Goal: Task Accomplishment & Management: Use online tool/utility

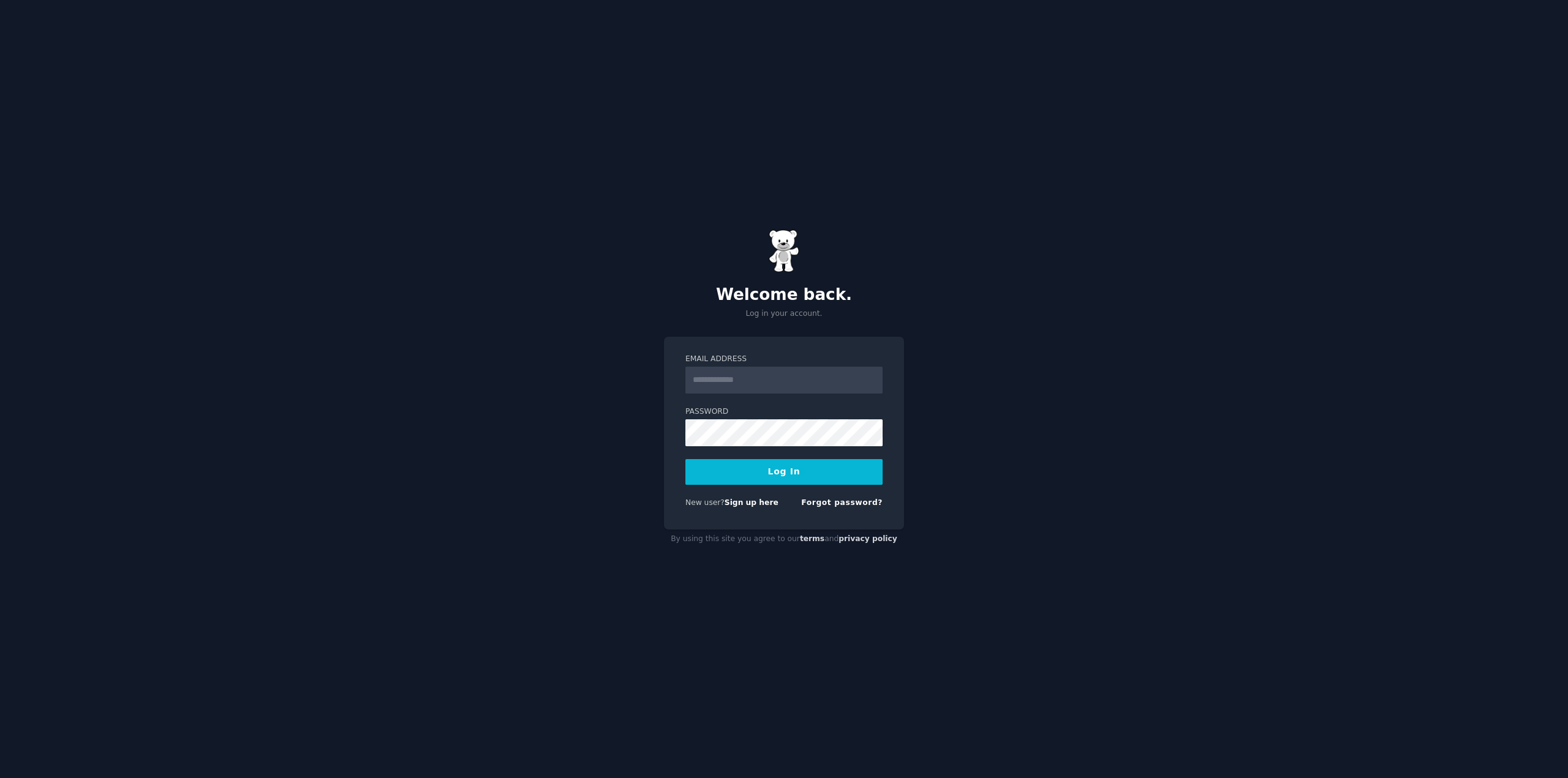
click at [774, 388] on input "Email Address" at bounding box center [784, 380] width 197 height 27
drag, startPoint x: 774, startPoint y: 382, endPoint x: 778, endPoint y: 389, distance: 8.1
click at [774, 384] on input "Email Address" at bounding box center [784, 380] width 197 height 27
type input "**********"
click at [767, 484] on button "Log In" at bounding box center [784, 472] width 197 height 26
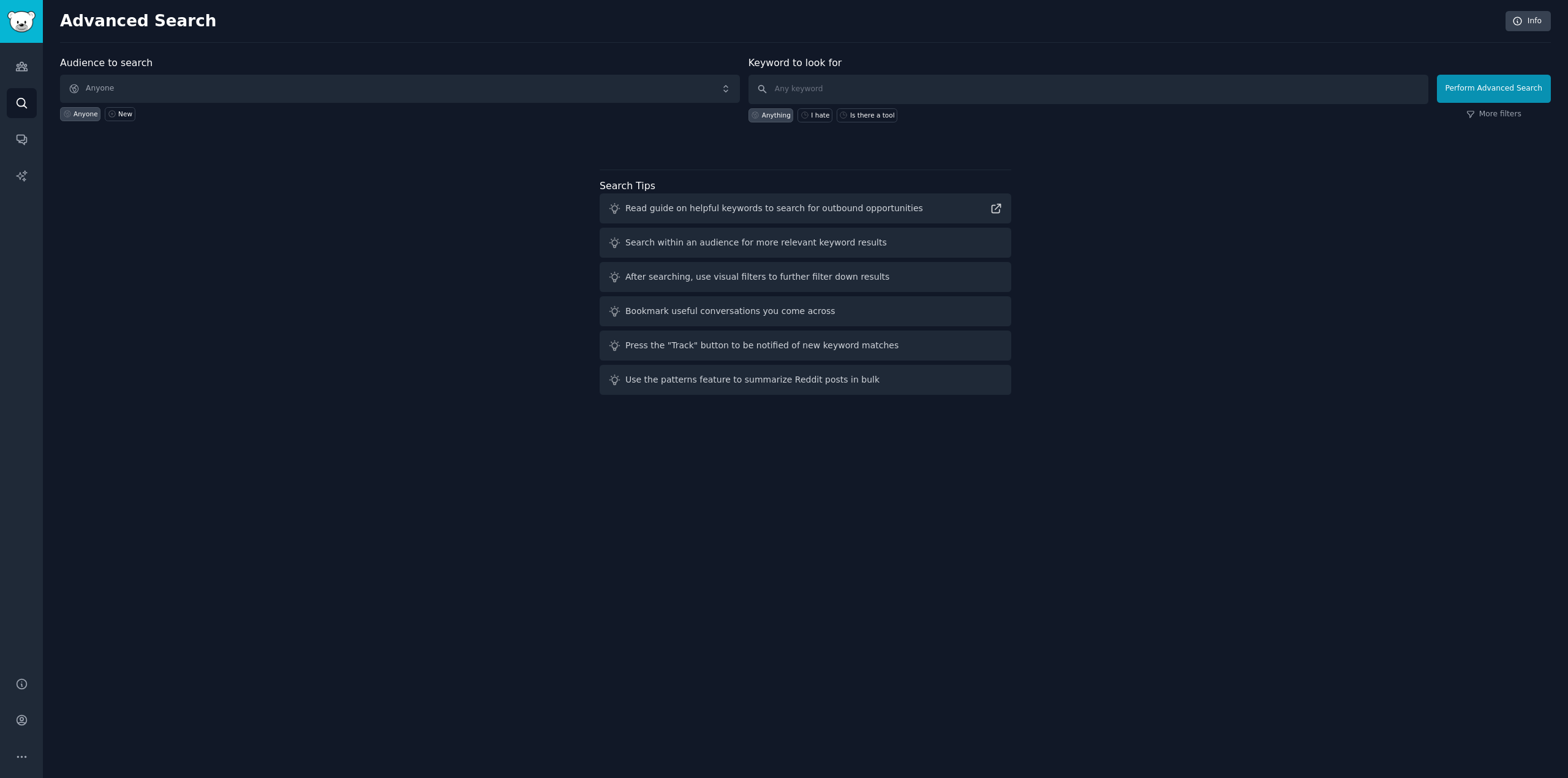
click at [225, 166] on div "Audience to search Anyone Anyone New Keyword to look for Anything I hate Is the…" at bounding box center [805, 228] width 1491 height 344
click at [847, 96] on input "text" at bounding box center [1088, 89] width 680 height 29
